Goal: Check status: Check status

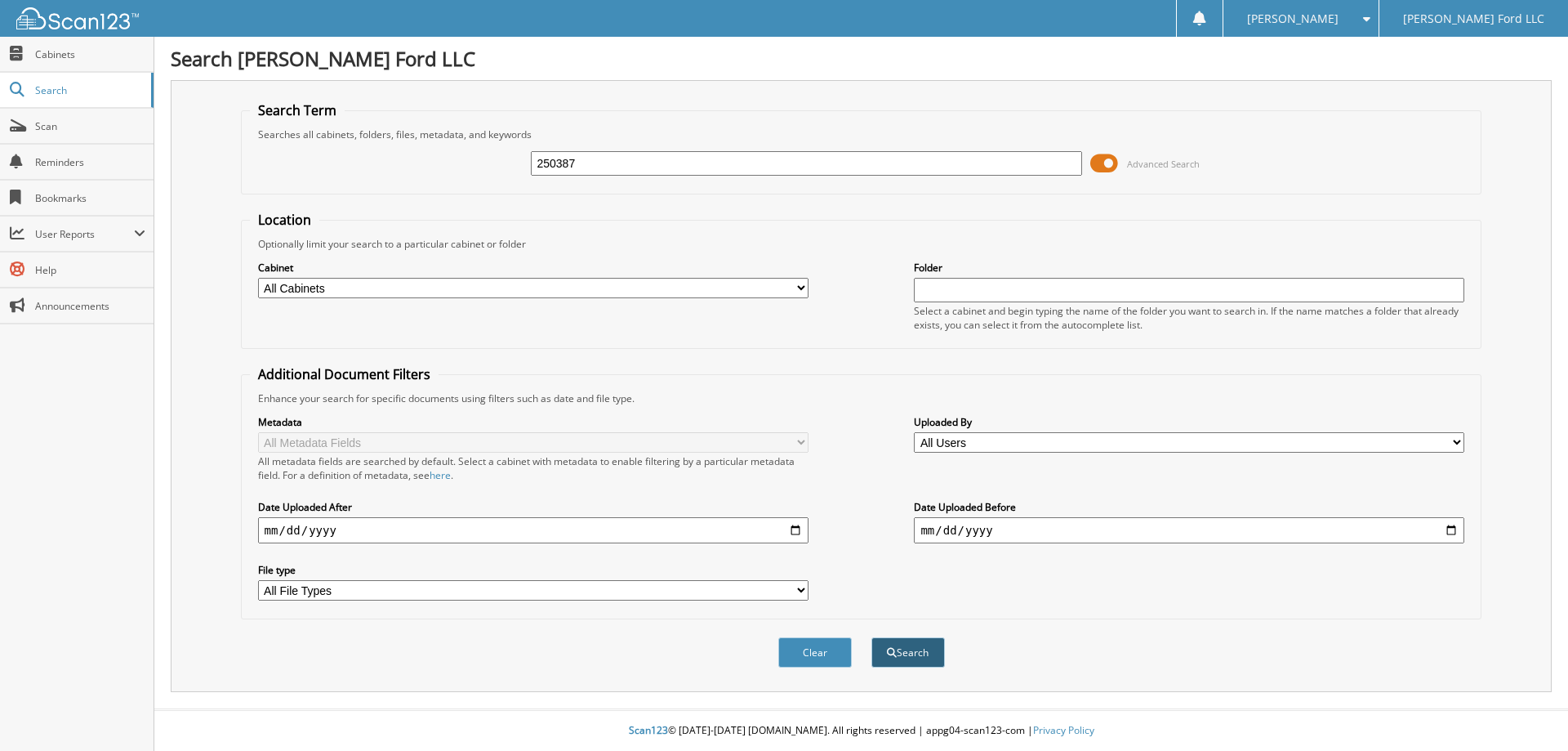
type input "250387"
click at [914, 656] on button "Search" at bounding box center [908, 653] width 74 height 31
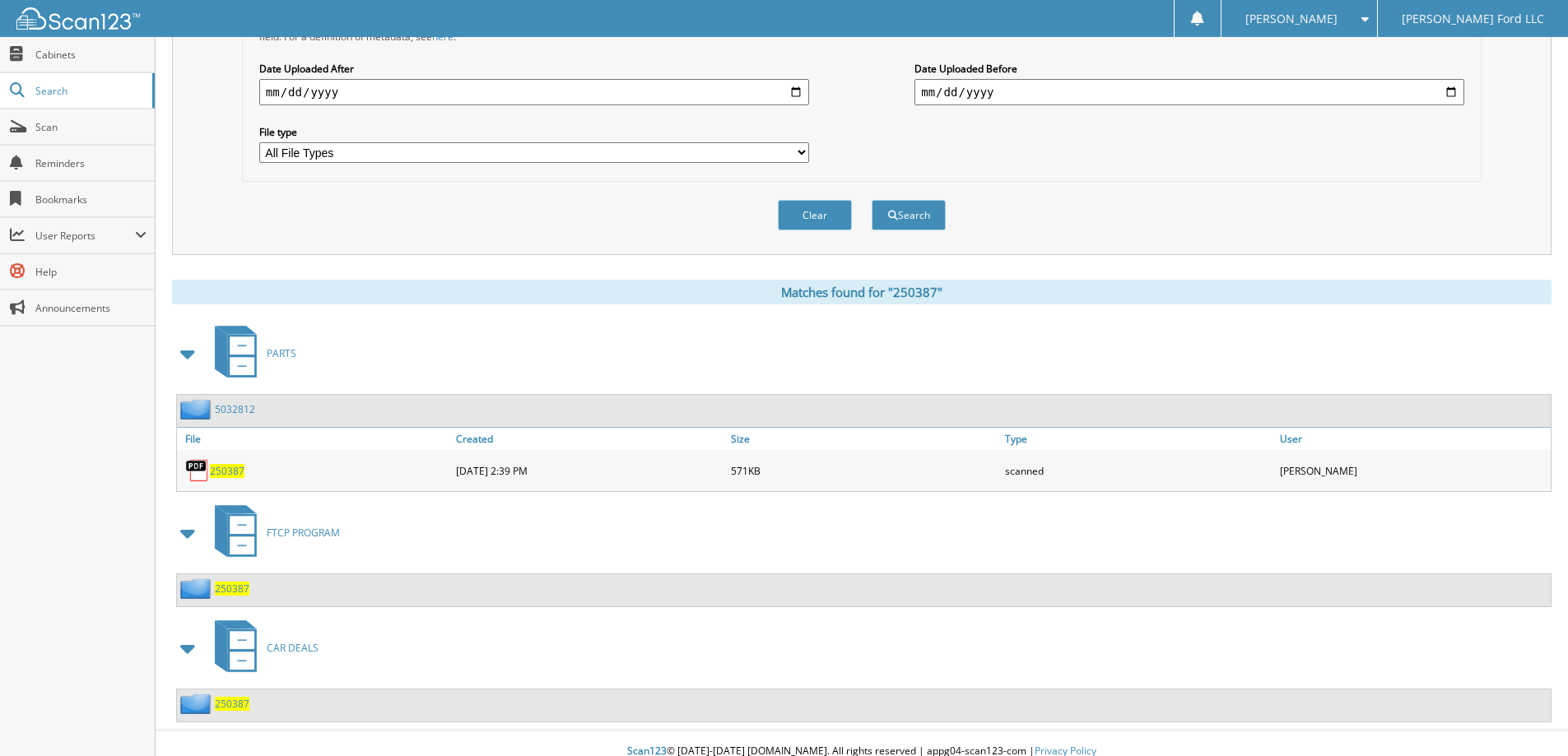
scroll to position [458, 0]
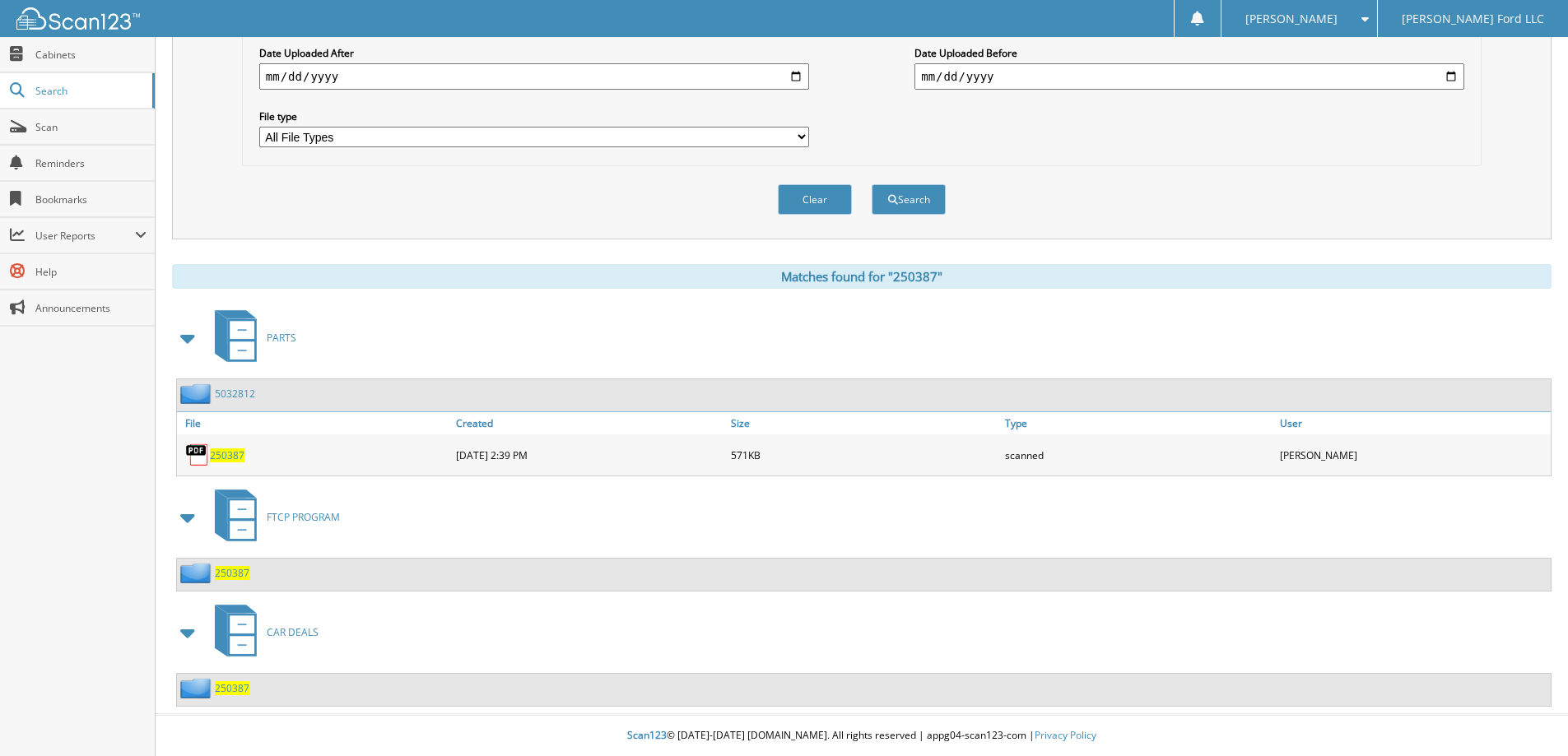
click at [234, 689] on span "250387" at bounding box center [232, 687] width 34 height 14
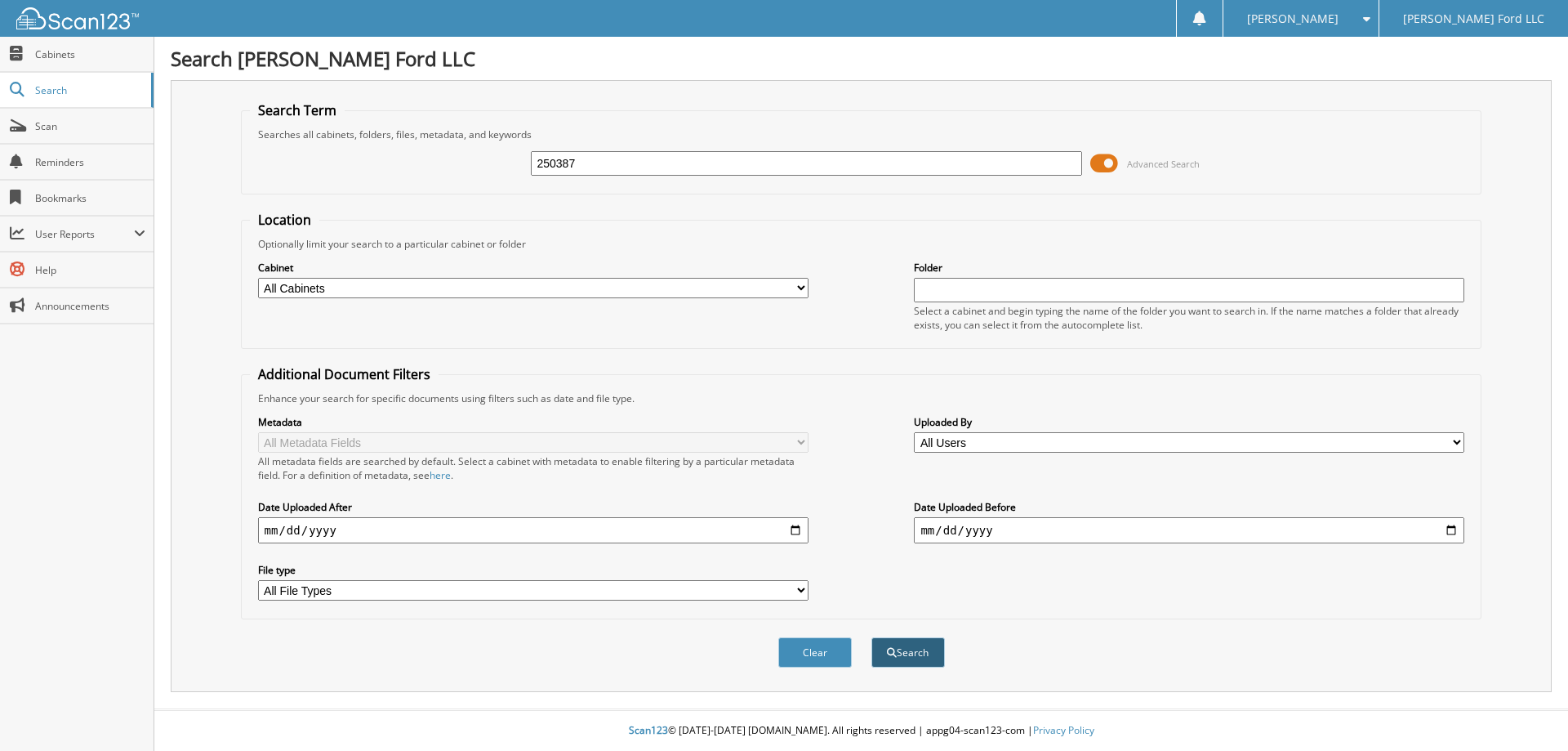
type input "250387"
click at [915, 658] on button "Search" at bounding box center [908, 653] width 74 height 31
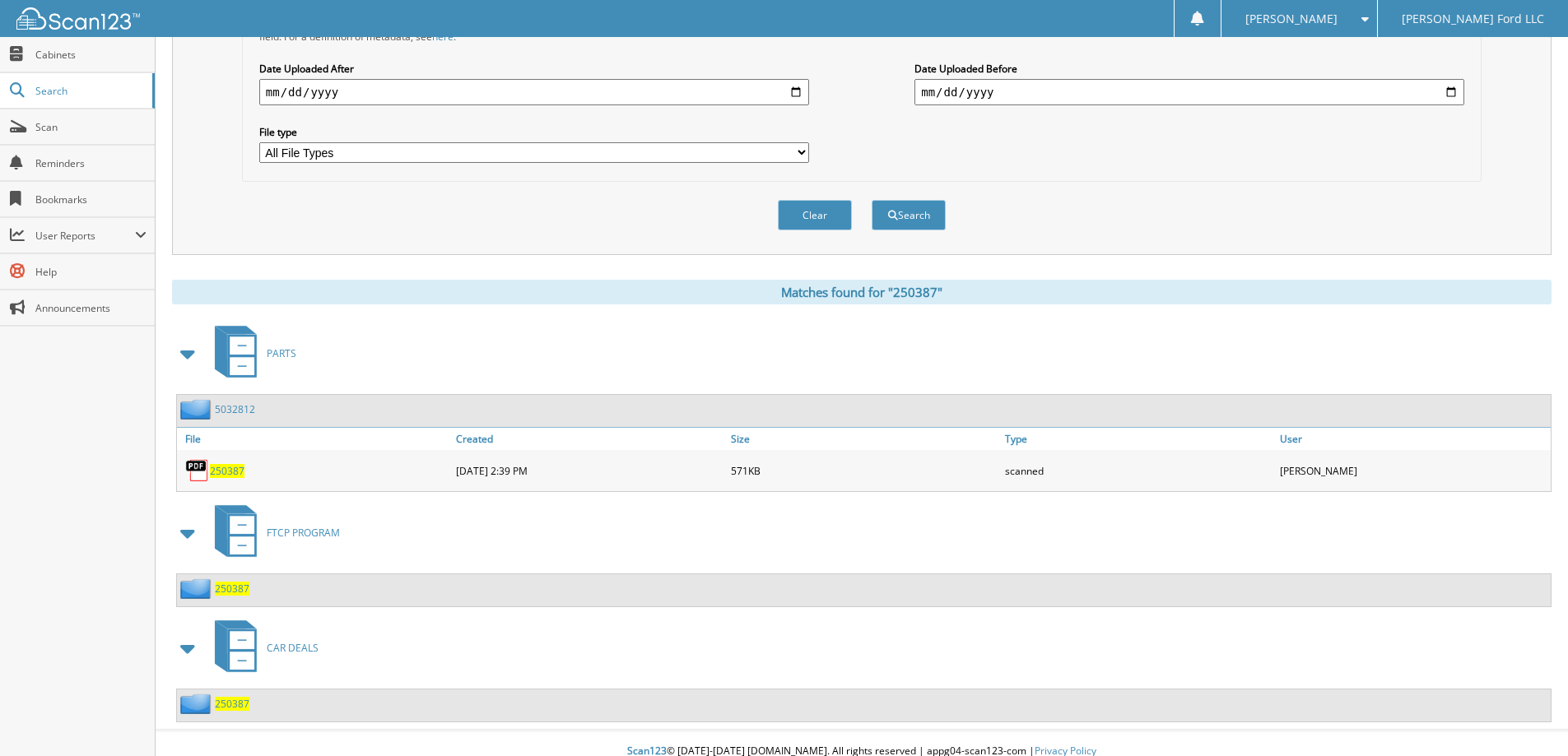
scroll to position [458, 0]
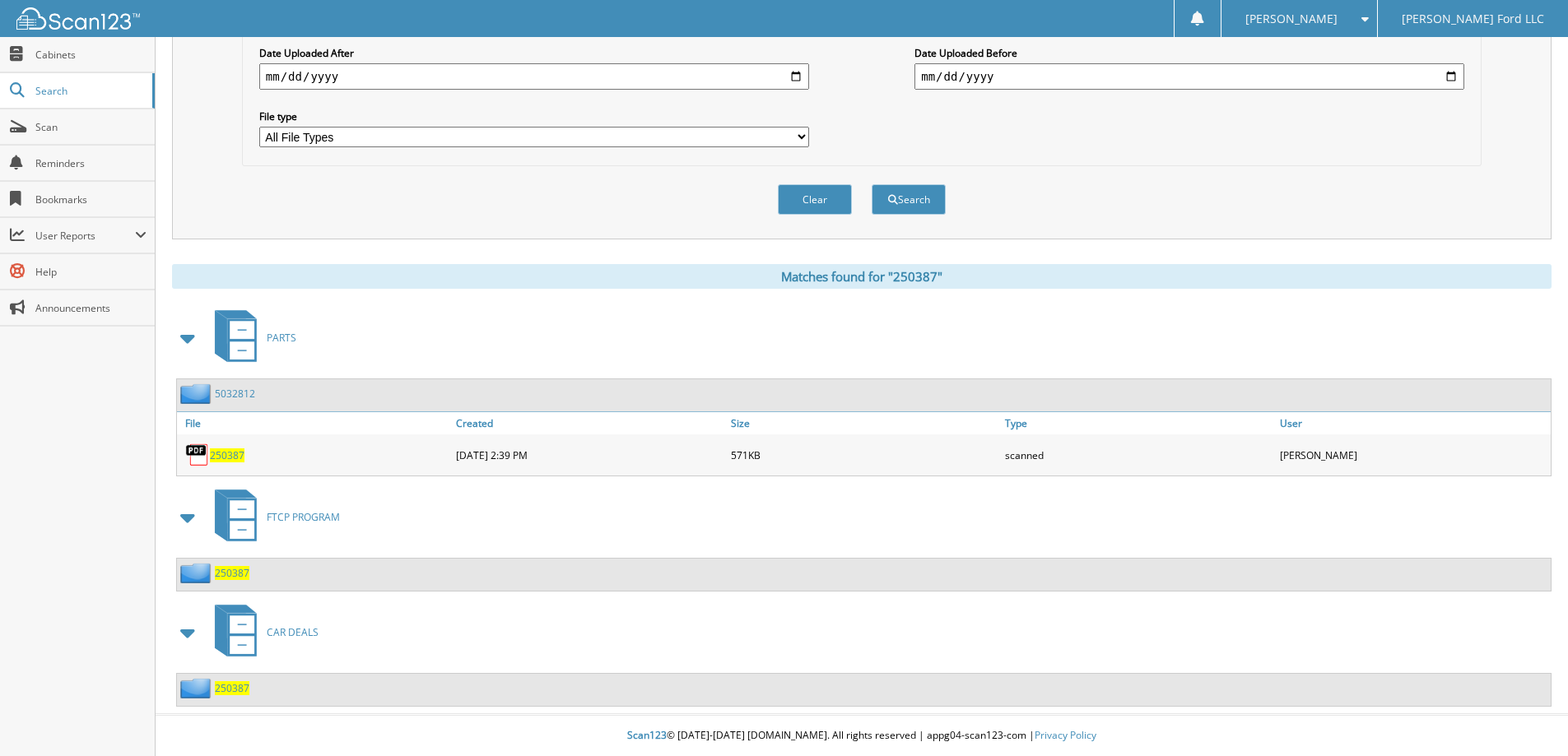
click at [232, 690] on span "250387" at bounding box center [232, 687] width 34 height 14
